Goal: Transaction & Acquisition: Purchase product/service

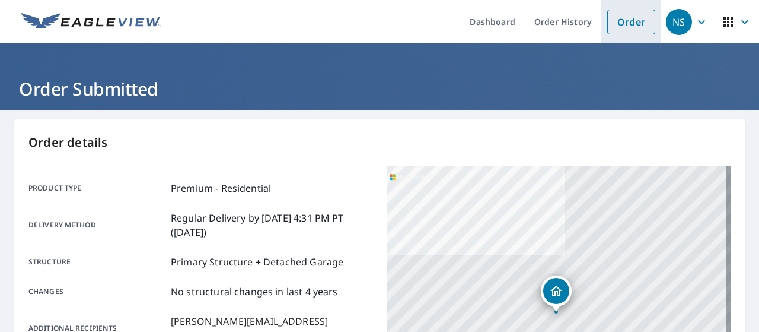
click at [617, 27] on link "Order" at bounding box center [631, 21] width 48 height 25
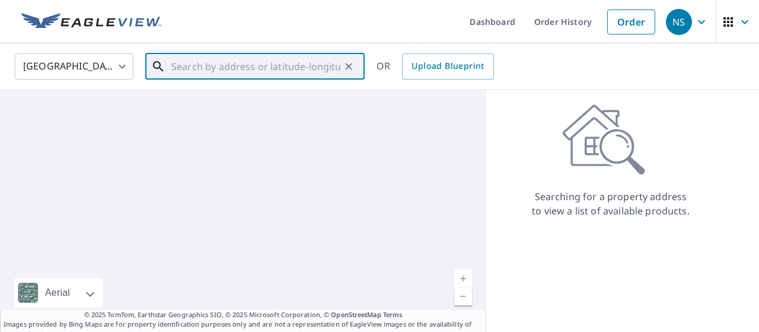
click at [270, 69] on input "text" at bounding box center [255, 66] width 169 height 33
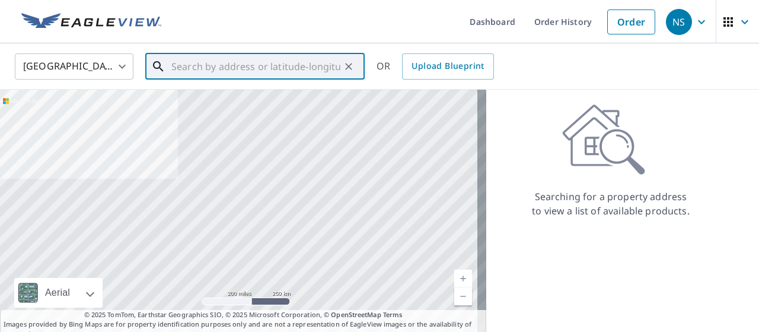
paste input "405 Northeast 17th Street Ankeny, IA 50021"
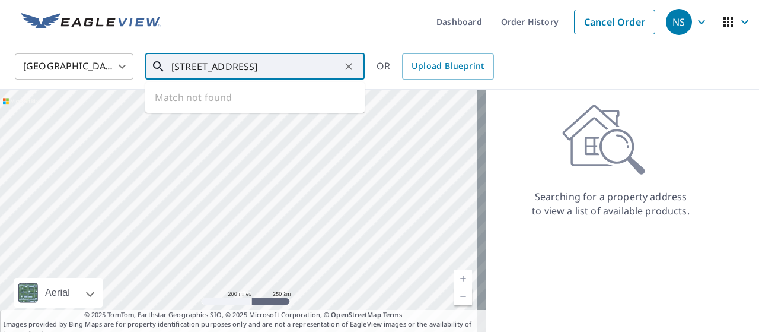
scroll to position [0, 31]
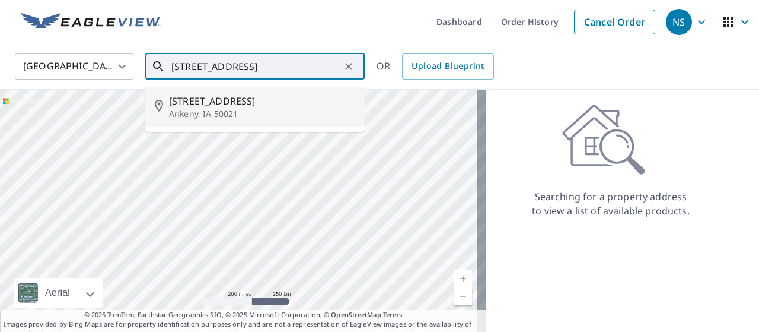
click at [261, 95] on span "405 Ne 17th St" at bounding box center [262, 101] width 186 height 14
type input "405 Ne 17th St Ankeny, IA 50021"
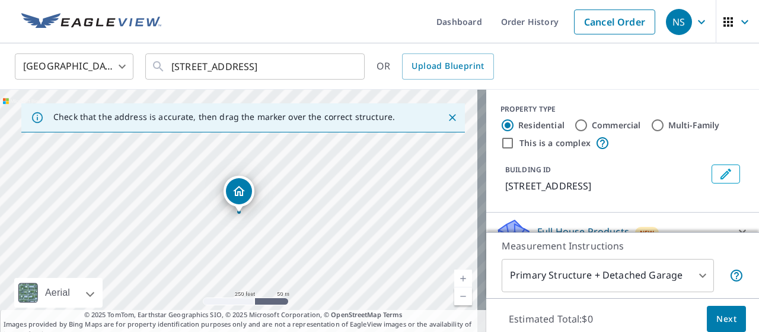
scroll to position [133, 0]
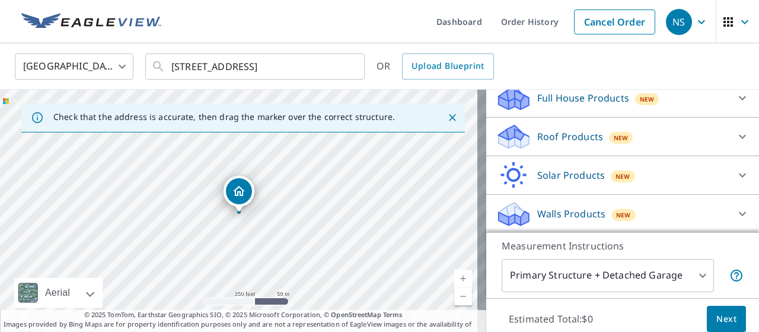
click at [626, 135] on div "Roof Products New" at bounding box center [612, 137] width 233 height 28
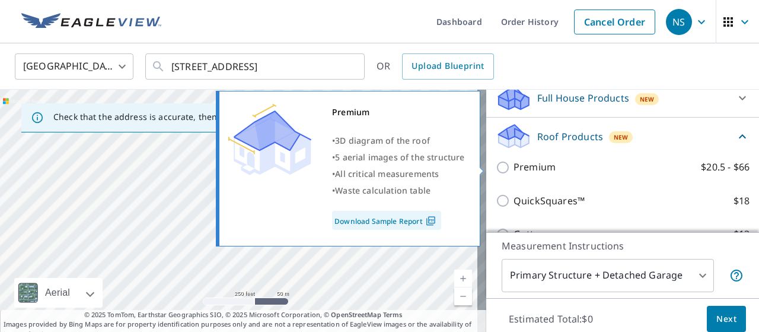
click at [538, 166] on p "Premium" at bounding box center [535, 167] width 42 height 15
click at [514, 166] on input "Premium $20.5 - $66" at bounding box center [505, 167] width 18 height 14
checkbox input "true"
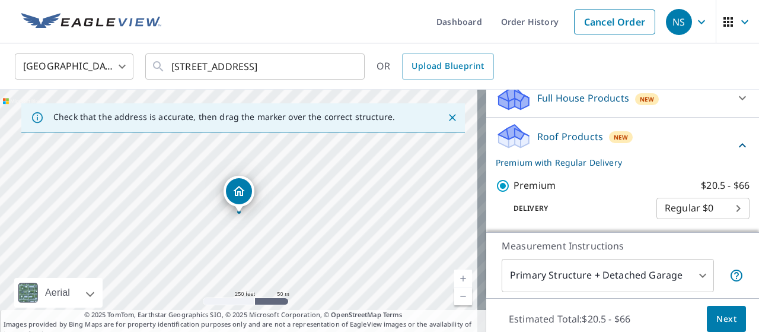
click at [707, 307] on button "Next" at bounding box center [726, 318] width 39 height 27
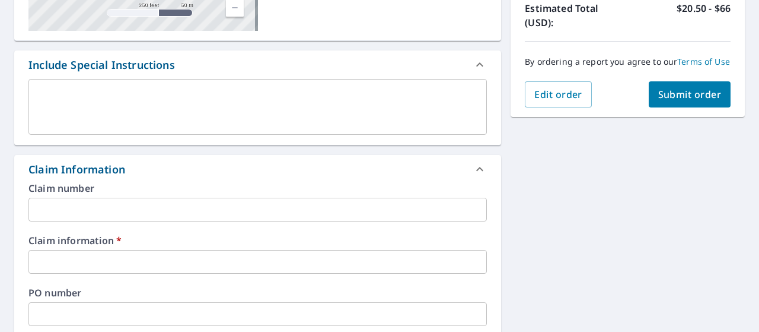
scroll to position [299, 0]
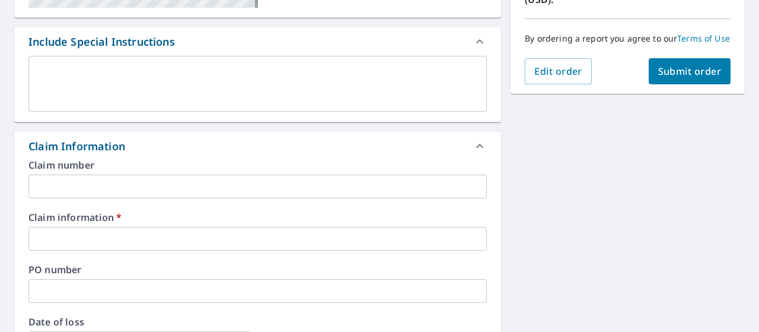
click at [39, 232] on input "text" at bounding box center [257, 239] width 459 height 24
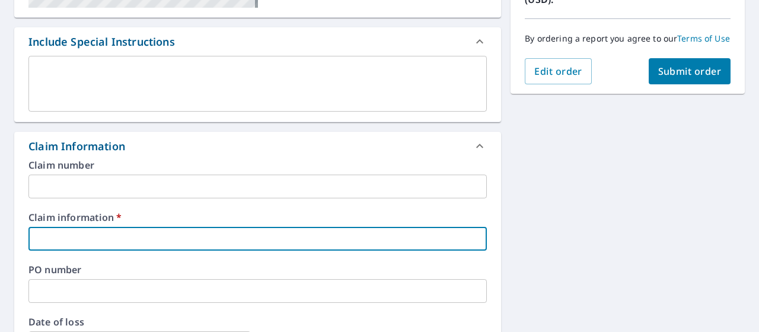
type input "374388"
checkbox input "true"
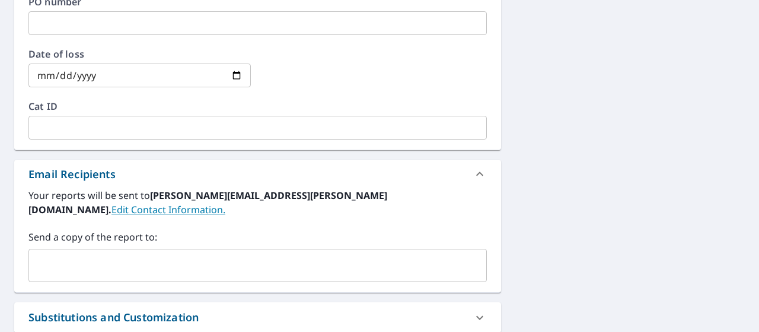
scroll to position [567, 0]
click at [109, 253] on input "text" at bounding box center [249, 264] width 430 height 23
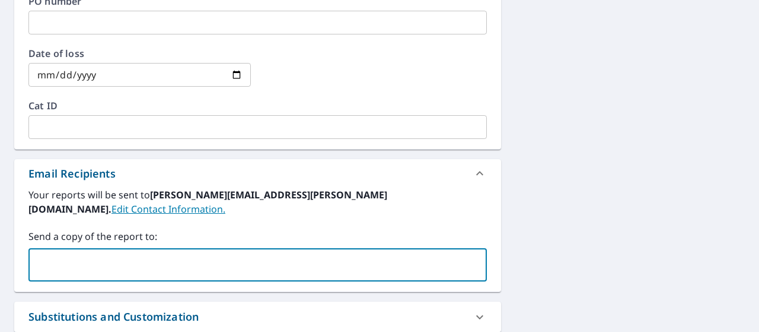
type input "rhys.beynon@qxo.com"
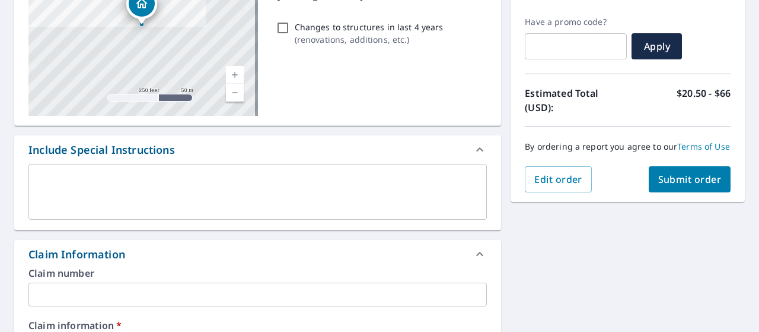
scroll to position [192, 0]
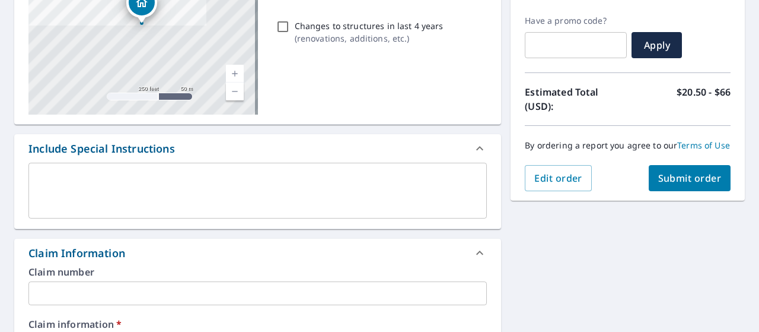
click at [670, 183] on span "Submit order" at bounding box center [689, 177] width 63 height 13
checkbox input "true"
